Goal: Task Accomplishment & Management: Manage account settings

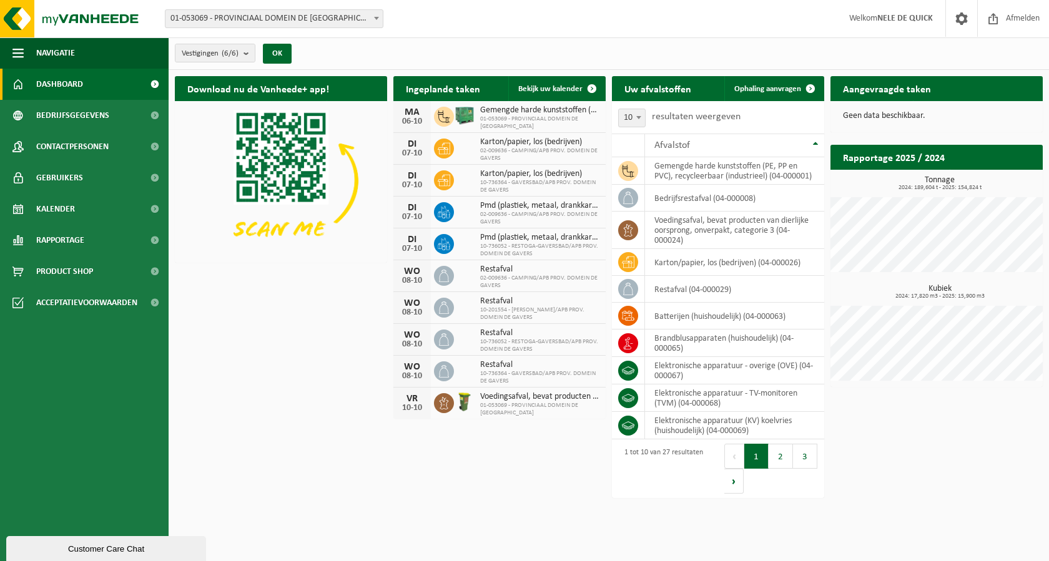
click at [366, 14] on span "01-053069 - PROVINCIAAL DOMEIN DE [GEOGRAPHIC_DATA] - [GEOGRAPHIC_DATA]" at bounding box center [273, 18] width 217 height 17
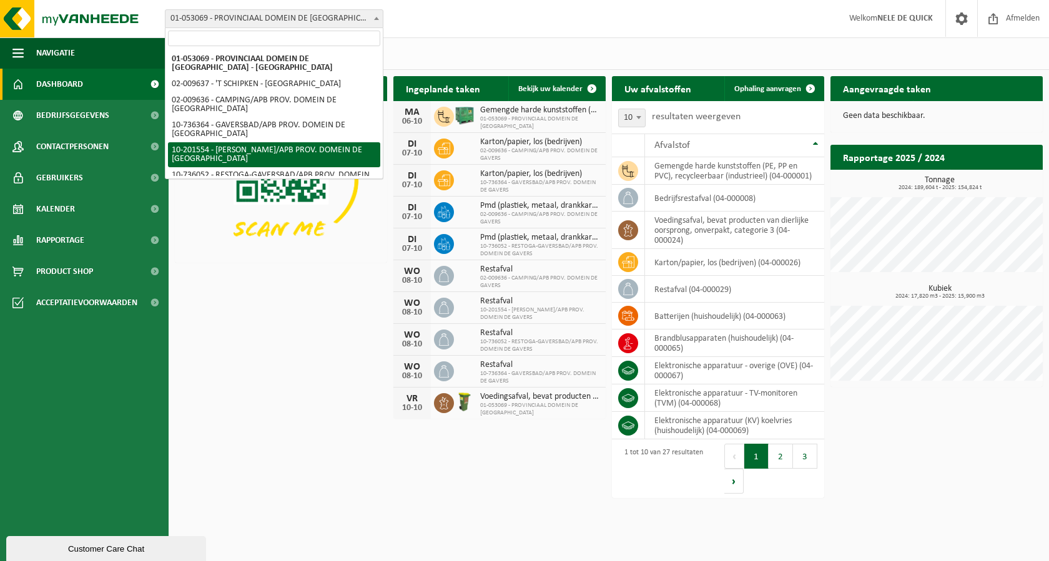
select select "3024"
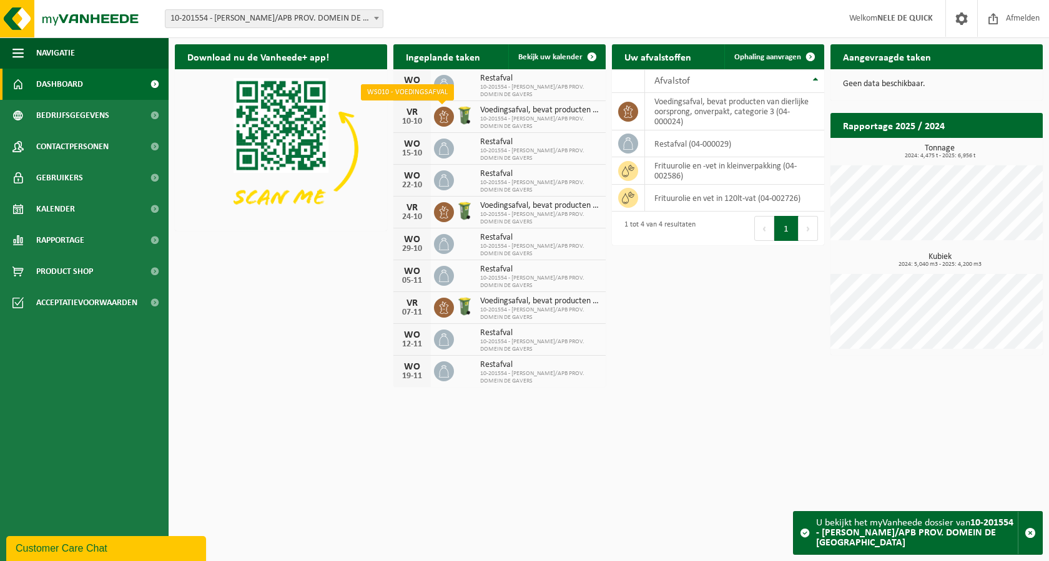
click at [446, 111] on icon at bounding box center [444, 117] width 12 height 12
click at [501, 114] on span "Voedingsafval, bevat producten van dierlijke oorsprong, onverpakt, categorie 3" at bounding box center [539, 111] width 119 height 10
click at [445, 114] on icon at bounding box center [444, 117] width 12 height 12
click at [416, 111] on div "VR" at bounding box center [412, 112] width 25 height 10
click at [409, 111] on div "VR" at bounding box center [412, 112] width 25 height 10
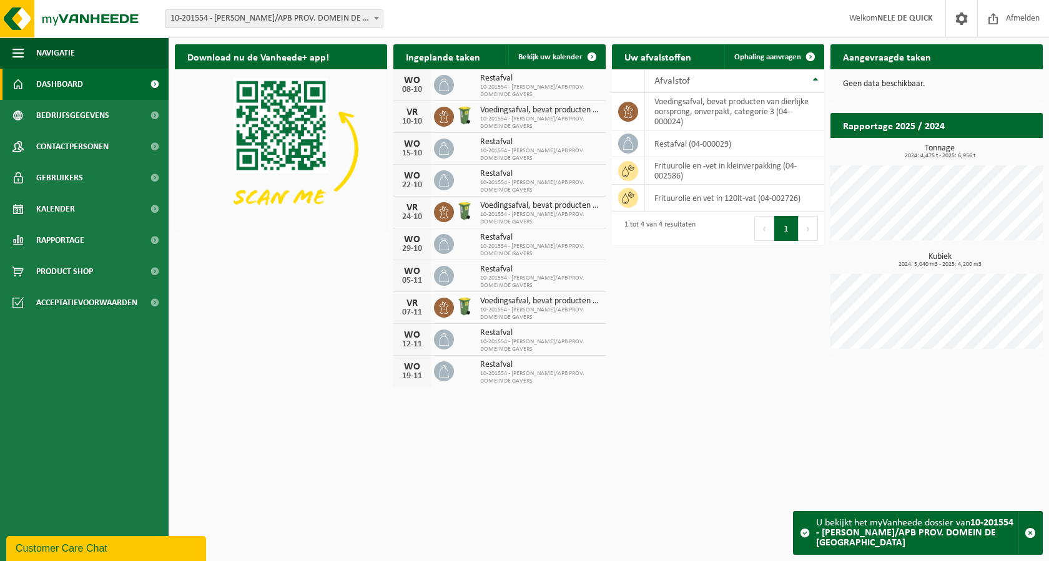
click at [458, 111] on img at bounding box center [464, 115] width 21 height 21
click at [505, 113] on span "Voedingsafval, bevat producten van dierlijke oorsprong, onverpakt, categorie 3" at bounding box center [539, 111] width 119 height 10
click at [543, 53] on span "Bekijk uw kalender" at bounding box center [550, 57] width 64 height 8
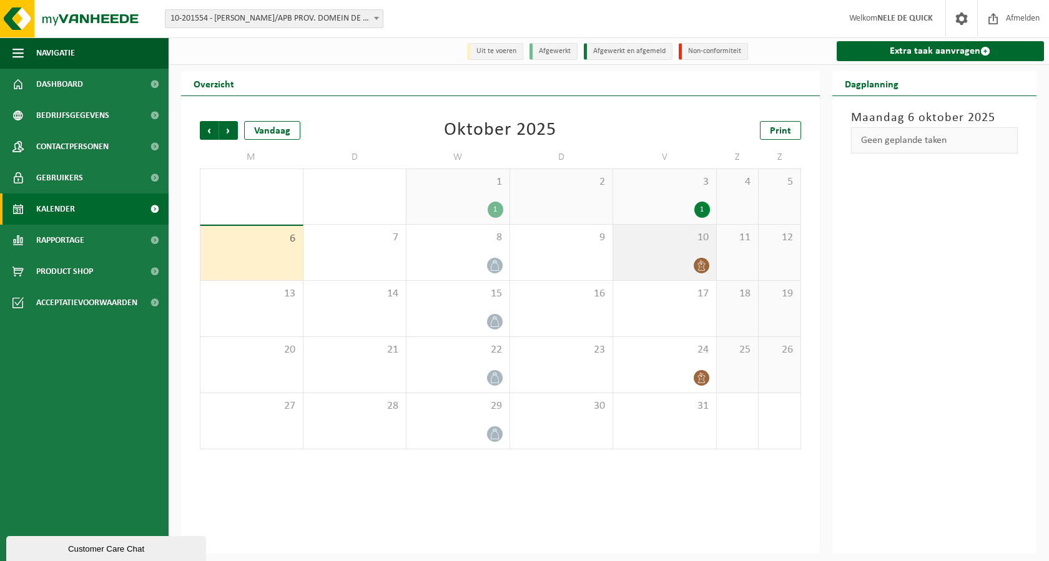
click at [699, 265] on icon at bounding box center [701, 265] width 11 height 11
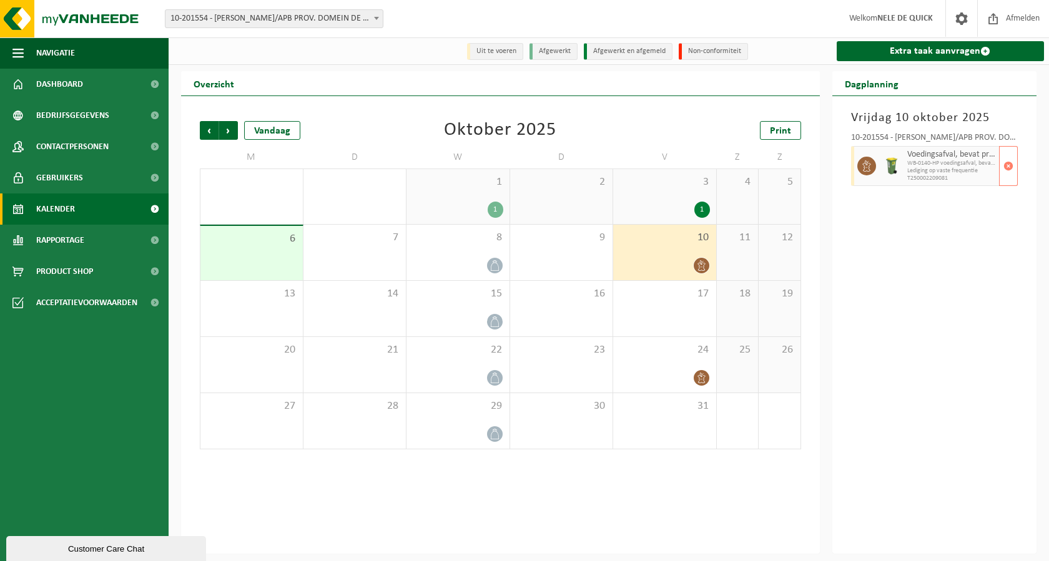
click at [940, 162] on span "WB-0140-HP voedingsafval, bevat producten van dierlijke oors" at bounding box center [951, 163] width 89 height 7
click at [1007, 162] on span "button" at bounding box center [1008, 166] width 10 height 25
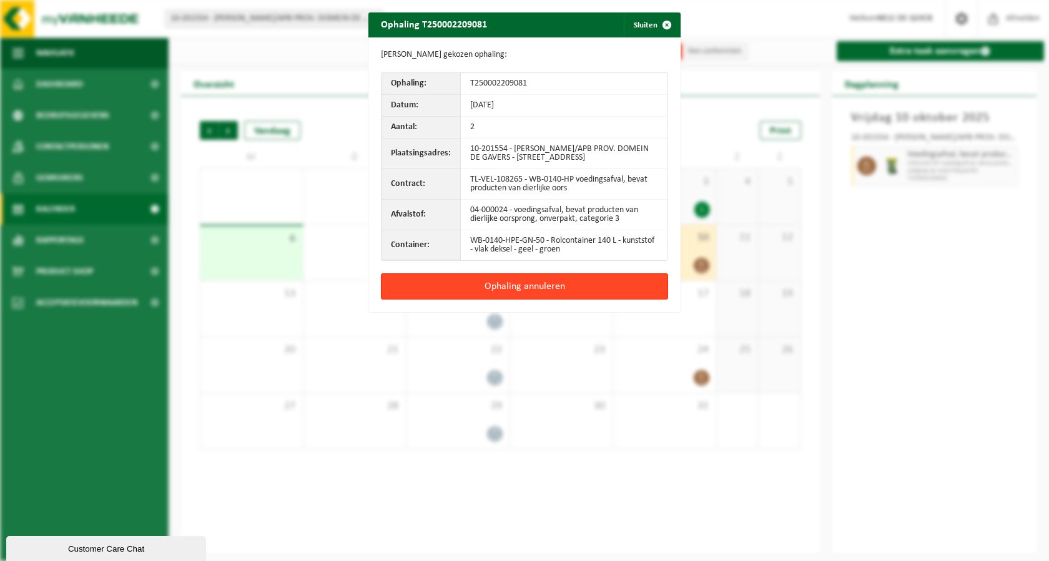
click at [553, 300] on button "Ophaling annuleren" at bounding box center [524, 286] width 287 height 26
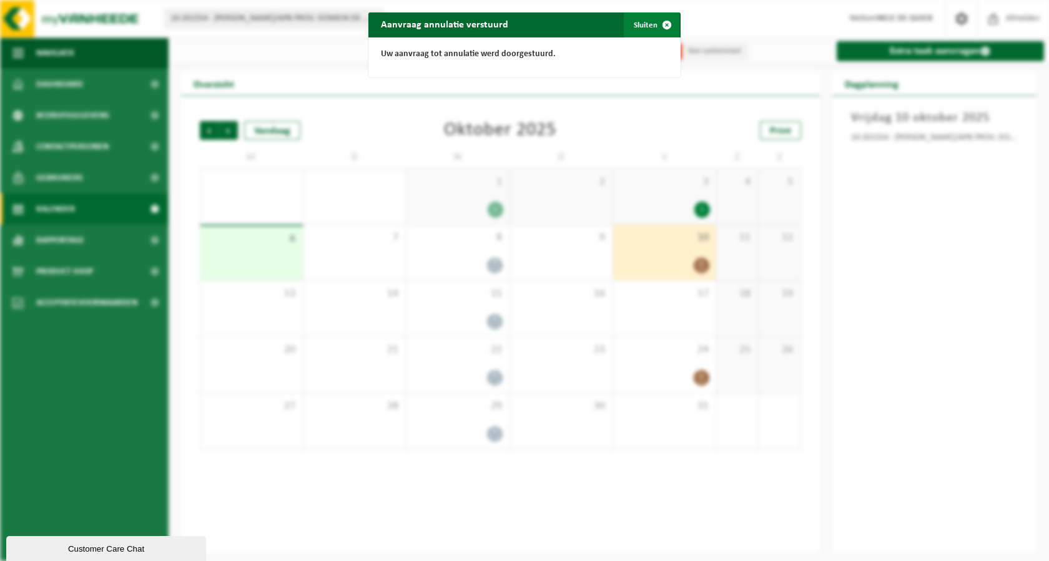
click at [630, 25] on button "Sluiten" at bounding box center [652, 24] width 56 height 25
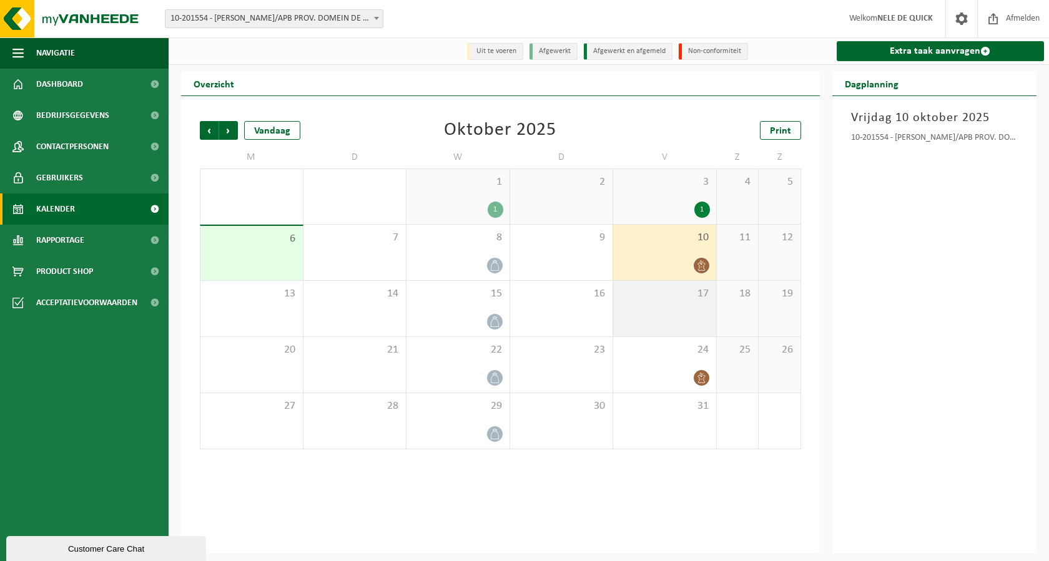
click at [696, 319] on div "17" at bounding box center [664, 309] width 103 height 56
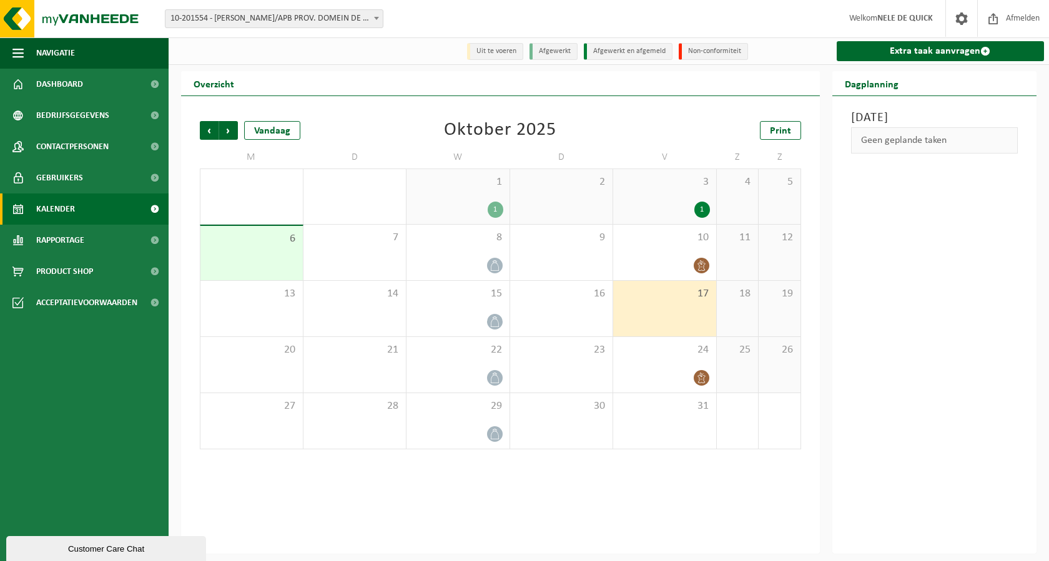
click at [885, 143] on div "Geen geplande taken" at bounding box center [934, 140] width 167 height 26
